Goal: Find specific page/section: Find specific page/section

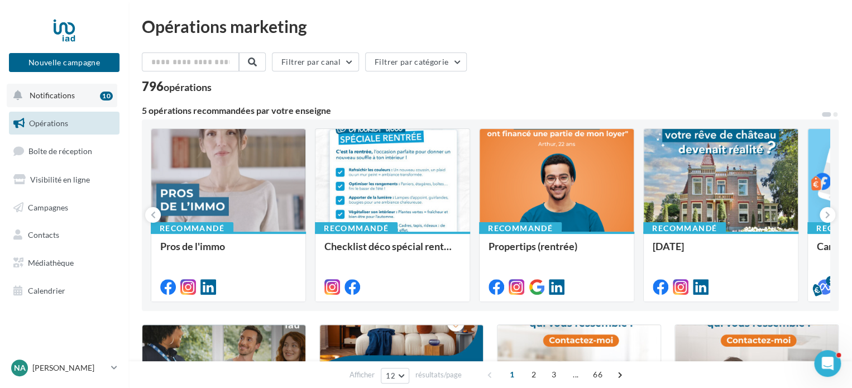
click at [74, 95] on button "Notifications 10" at bounding box center [62, 95] width 111 height 23
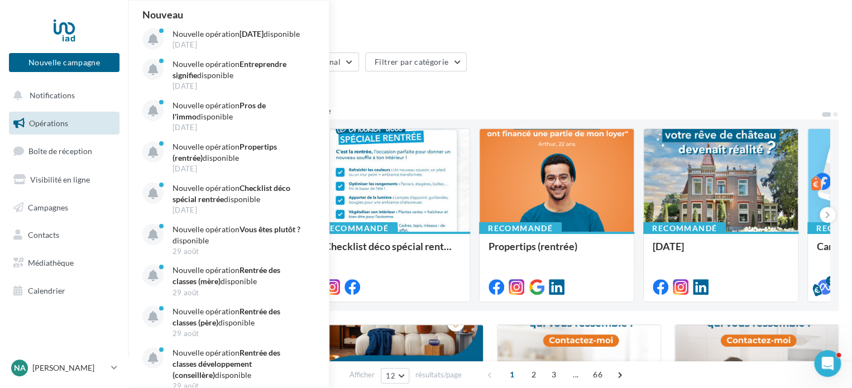
click at [49, 119] on span "Opérations" at bounding box center [48, 122] width 39 height 9
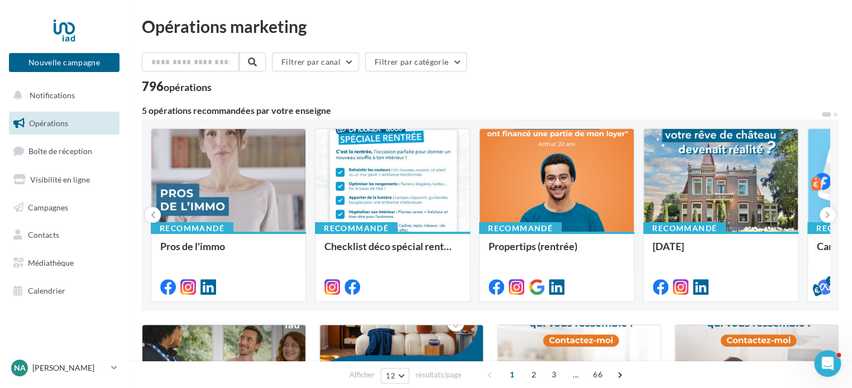
click at [556, 77] on div "Filtrer par canal Filtrer par catégorie 796 opérations" at bounding box center [490, 72] width 697 height 40
click at [267, 209] on div at bounding box center [228, 181] width 154 height 104
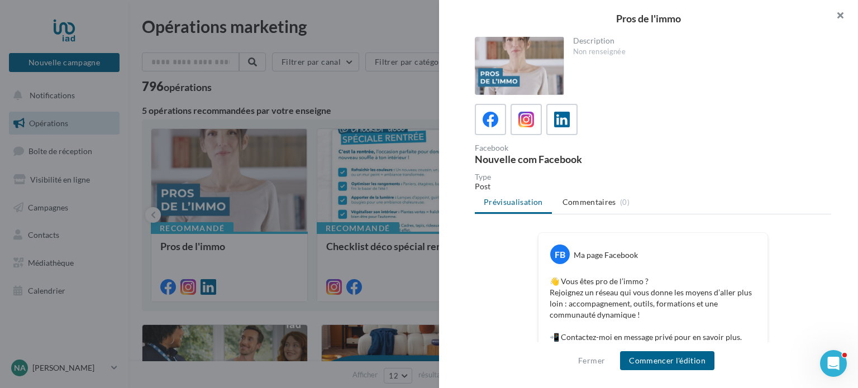
click at [843, 16] on button "button" at bounding box center [835, 17] width 45 height 34
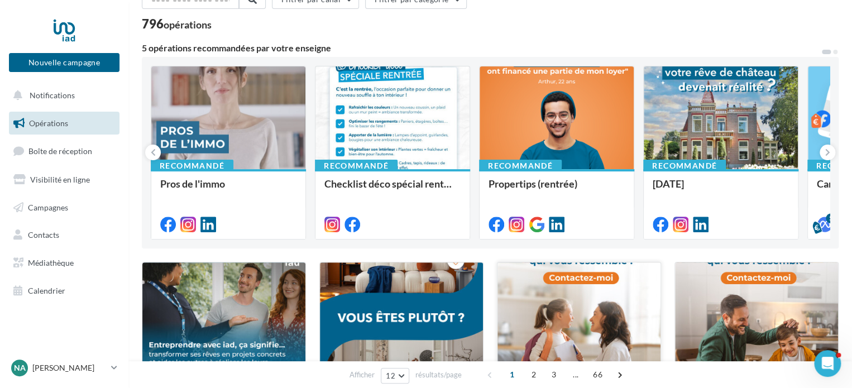
scroll to position [56, 0]
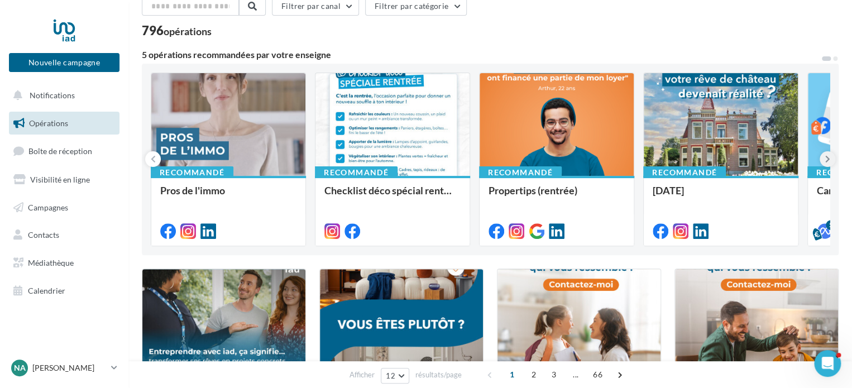
click at [827, 156] on icon at bounding box center [827, 159] width 5 height 11
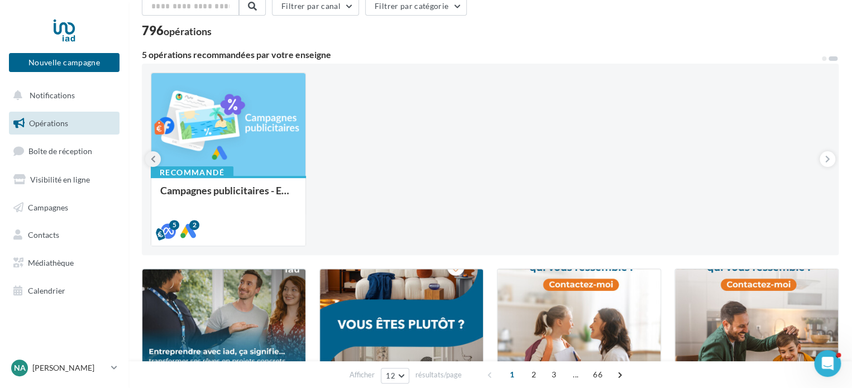
click at [155, 160] on icon at bounding box center [153, 159] width 5 height 11
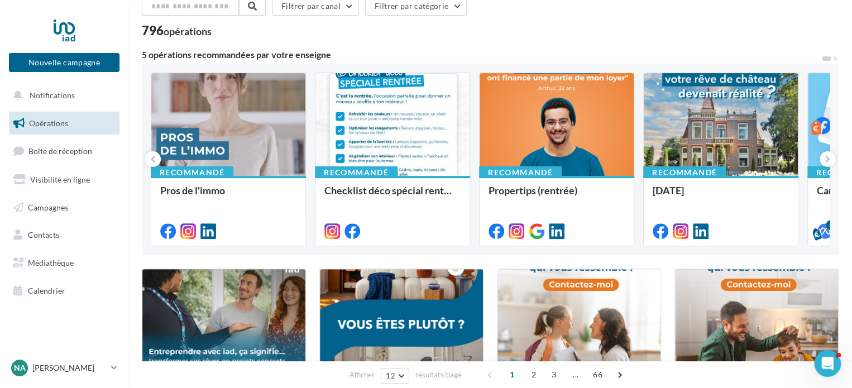
click at [577, 34] on div "796 opérations" at bounding box center [490, 32] width 697 height 15
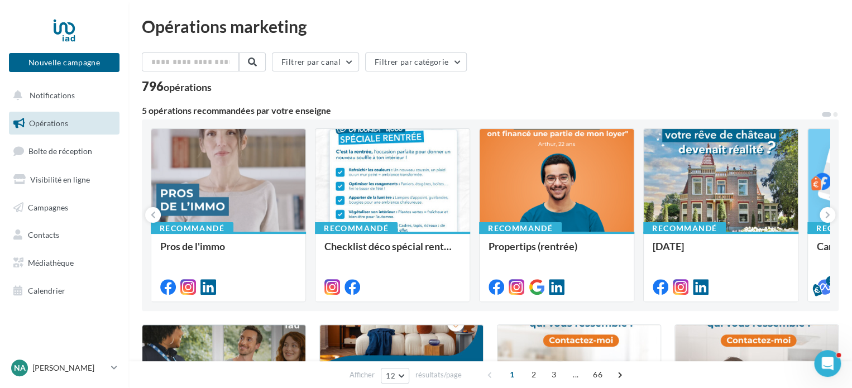
click at [528, 91] on div "796 opérations" at bounding box center [490, 87] width 697 height 15
click at [585, 84] on div "796 opérations" at bounding box center [490, 87] width 697 height 15
